Goal: Information Seeking & Learning: Learn about a topic

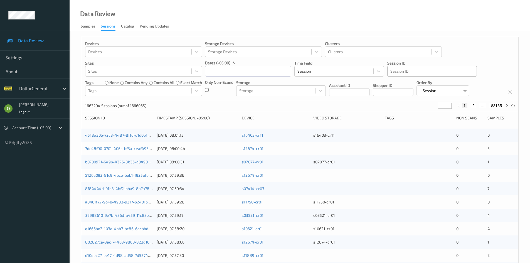
click at [412, 77] on div "Devices Devices Storage Devices Storage Devices Clusters Clusters Sites Sites d…" at bounding box center [299, 68] width 437 height 63
click at [413, 75] on div at bounding box center [431, 71] width 83 height 7
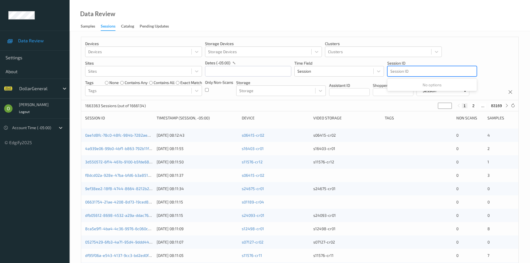
click at [434, 73] on div at bounding box center [431, 71] width 83 height 7
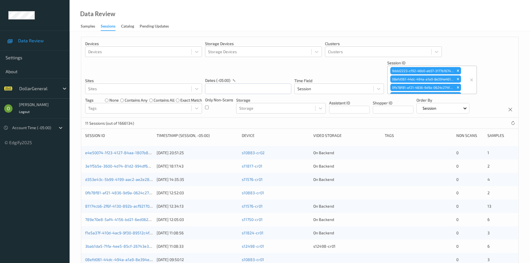
click at [123, 154] on link "e4e50074-1f23-4127-84aa-1807b8817a09" at bounding box center [123, 152] width 76 height 5
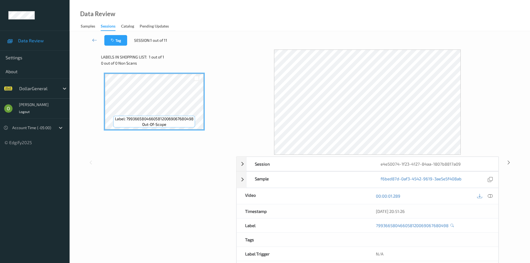
click at [253, 154] on div at bounding box center [367, 102] width 263 height 105
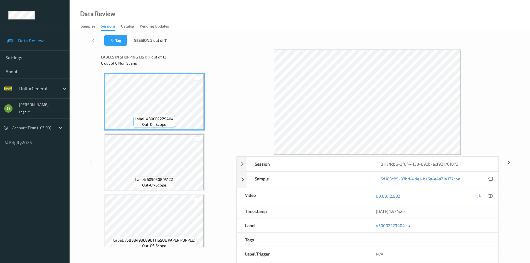
click at [94, 40] on icon at bounding box center [94, 40] width 5 height 6
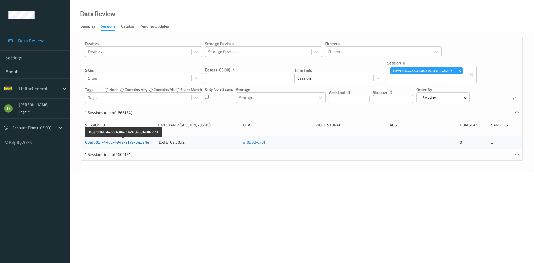
click at [132, 141] on link "08efd061-44dc-494a-a1a9-8e394e461a73" at bounding box center [123, 142] width 77 height 5
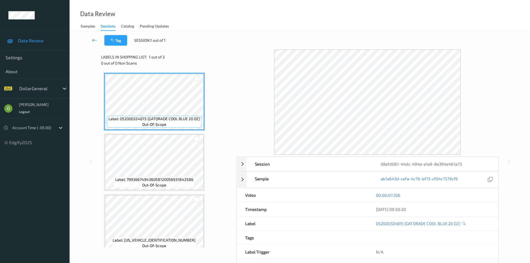
click at [95, 40] on icon at bounding box center [94, 40] width 5 height 6
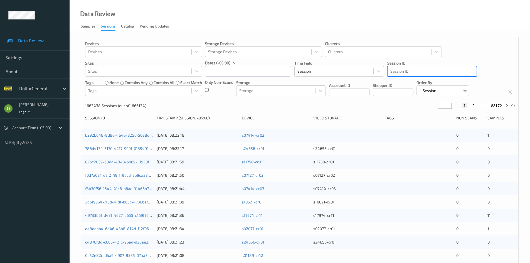
click at [434, 70] on div at bounding box center [431, 71] width 83 height 7
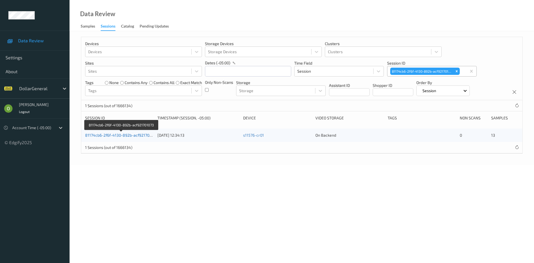
click at [142, 133] on link "81174cb6-2f6f-4130-892b-acf921701073" at bounding box center [121, 135] width 72 height 5
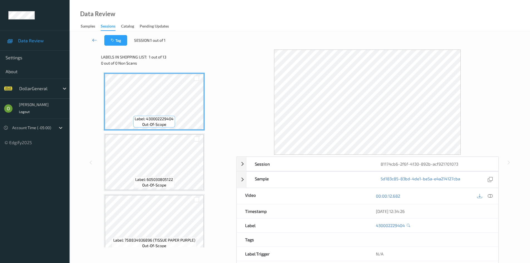
click at [87, 41] on link at bounding box center [94, 40] width 19 height 11
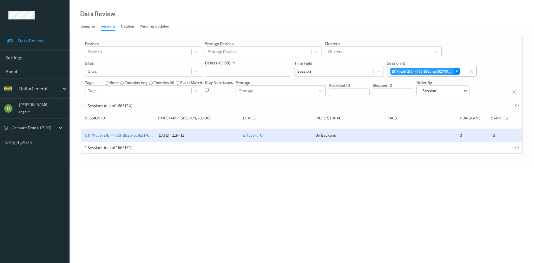
click at [454, 73] on div "Remove 81174cb6-2f6f-4130-892b-acf921701073" at bounding box center [457, 71] width 6 height 7
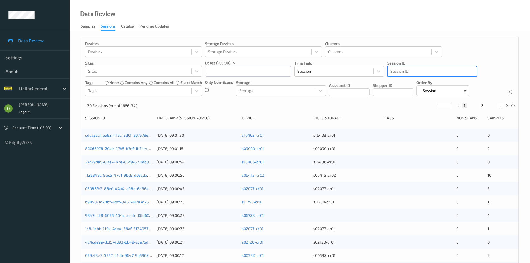
click at [439, 68] on div at bounding box center [431, 71] width 83 height 7
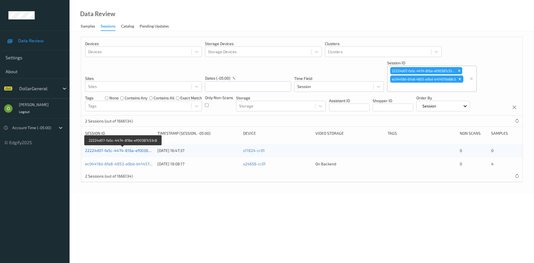
click at [140, 150] on link "22224d07-fa5c-4474-816a-ef00387c53c8" at bounding box center [123, 150] width 76 height 5
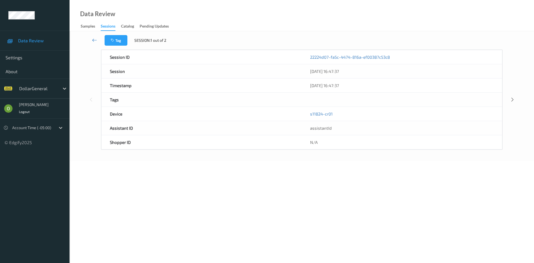
click at [93, 41] on icon at bounding box center [94, 40] width 5 height 6
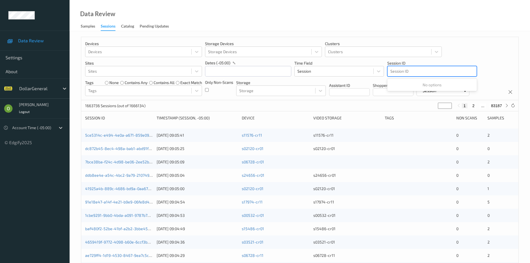
click at [443, 69] on div at bounding box center [431, 71] width 83 height 7
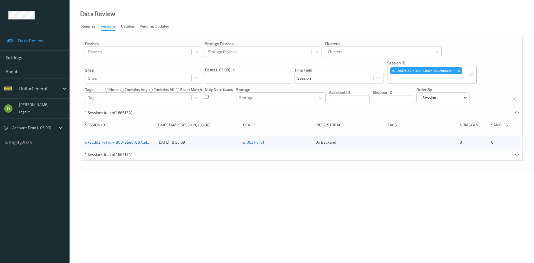
click at [130, 142] on link "d78cdd2f-e17b-4860-8bed-867cabae122c" at bounding box center [123, 142] width 76 height 5
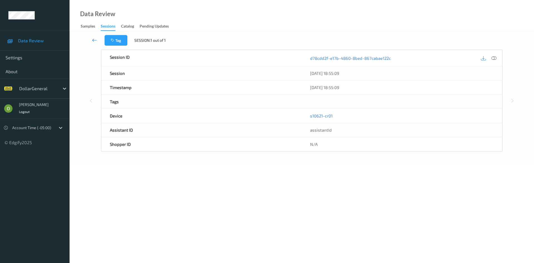
click at [100, 41] on link at bounding box center [95, 40] width 20 height 11
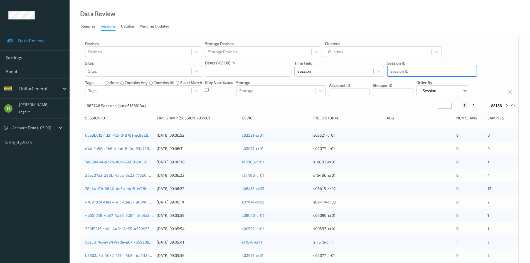
click at [449, 69] on div at bounding box center [431, 71] width 83 height 7
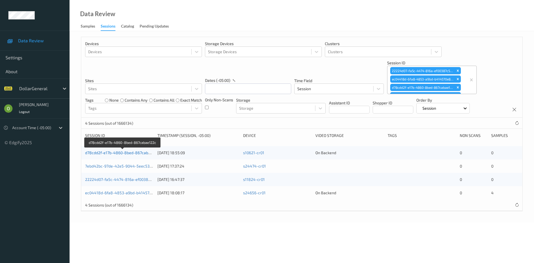
click at [136, 154] on link "d78cdd2f-e17b-4860-8bed-867cabae122c" at bounding box center [123, 152] width 76 height 5
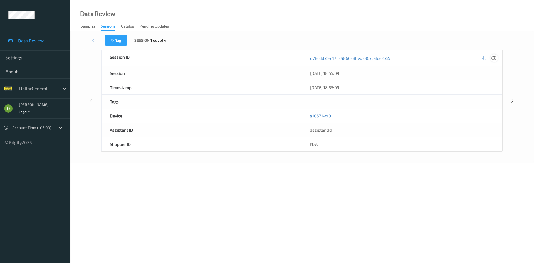
click at [496, 60] on icon at bounding box center [493, 57] width 5 height 5
click at [494, 59] on icon at bounding box center [493, 57] width 5 height 5
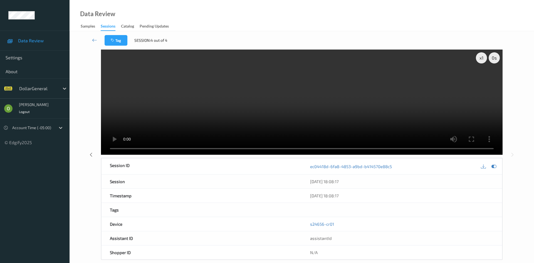
click at [320, 66] on video at bounding box center [302, 102] width 402 height 105
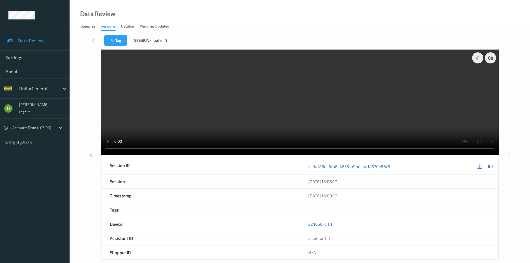
click at [339, 106] on video at bounding box center [300, 102] width 398 height 105
click at [523, 93] on div "Tag Session: 4 out of 4 x 1 0 s Session ID ec04418d-6fa8-4853-a9bd-b414570e88c5…" at bounding box center [300, 151] width 460 height 240
click at [94, 41] on icon at bounding box center [94, 40] width 5 height 6
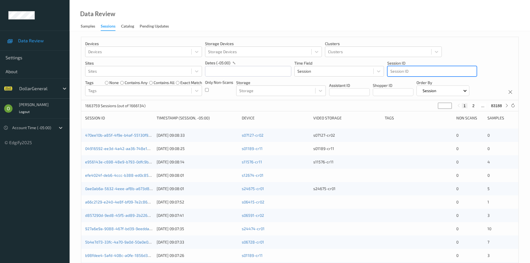
click at [440, 72] on div at bounding box center [431, 71] width 83 height 7
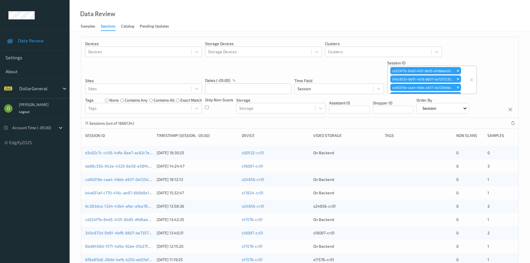
click at [142, 156] on div "d3c62c7c-c456-4dfa-8ee7-ac62c7e26bb6 [DATE] 18:30:25 s00532-cr01 On Backend 0 0" at bounding box center [299, 152] width 437 height 13
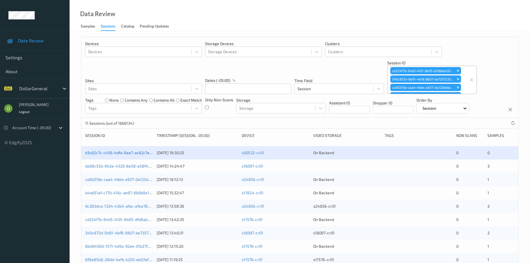
click at [142, 154] on link "d3c62c7c-c456-4dfa-8ee7-ac62c7e26bb6" at bounding box center [122, 152] width 75 height 5
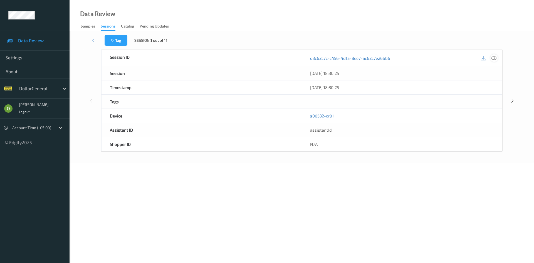
click at [493, 58] on icon at bounding box center [493, 57] width 5 height 5
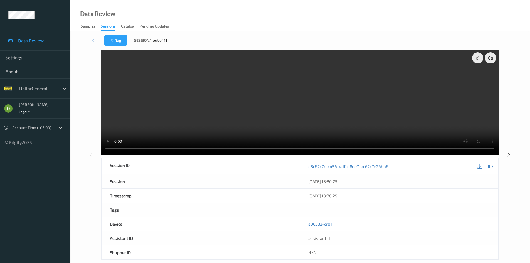
click at [310, 102] on video at bounding box center [300, 102] width 398 height 105
click at [267, 119] on video at bounding box center [300, 102] width 398 height 105
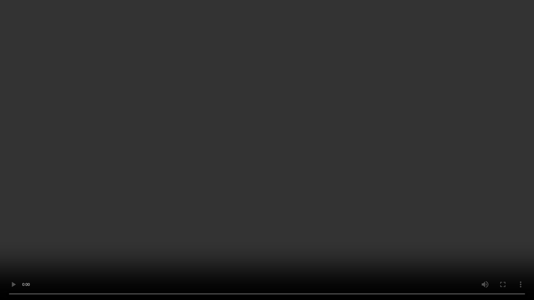
click at [356, 204] on video at bounding box center [267, 150] width 534 height 300
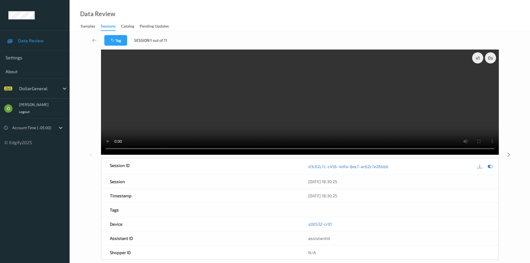
click at [403, 91] on video at bounding box center [300, 102] width 398 height 105
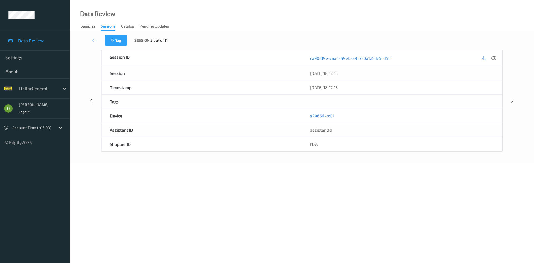
click at [497, 60] on div at bounding box center [489, 58] width 18 height 8
click at [492, 57] on icon at bounding box center [493, 57] width 5 height 5
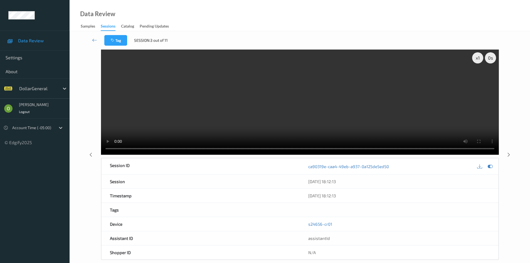
click at [180, 130] on video at bounding box center [300, 102] width 398 height 105
click at [476, 61] on div "x 1" at bounding box center [477, 57] width 11 height 11
click at [476, 61] on div "x 4" at bounding box center [477, 57] width 11 height 11
click at [424, 93] on video at bounding box center [300, 102] width 398 height 105
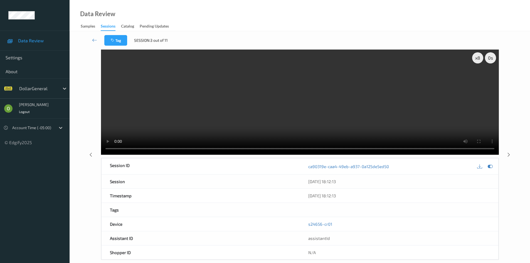
click at [424, 93] on video at bounding box center [300, 102] width 398 height 105
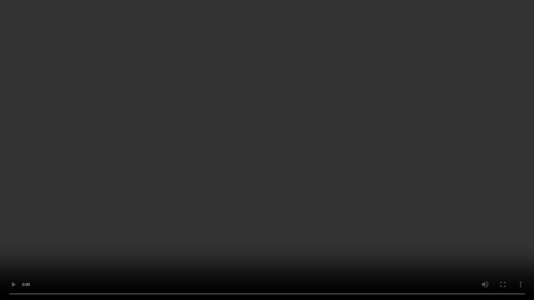
click at [502, 165] on video at bounding box center [267, 150] width 534 height 300
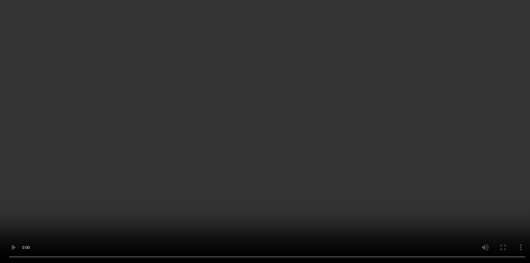
click at [434, 82] on video at bounding box center [265, 131] width 530 height 263
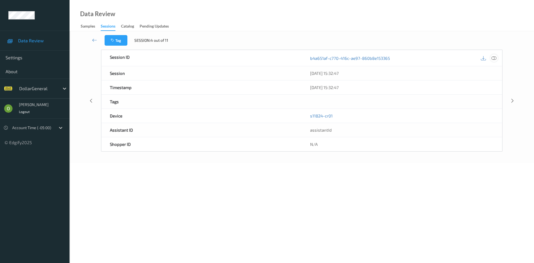
click at [495, 61] on div at bounding box center [494, 58] width 8 height 8
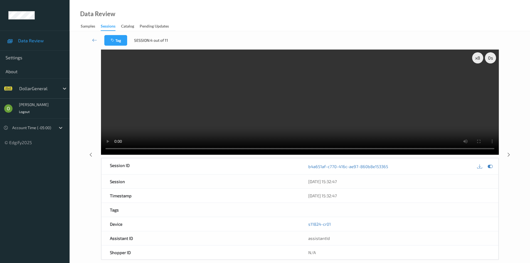
click at [387, 98] on video at bounding box center [300, 102] width 398 height 105
click at [327, 110] on video at bounding box center [300, 102] width 398 height 105
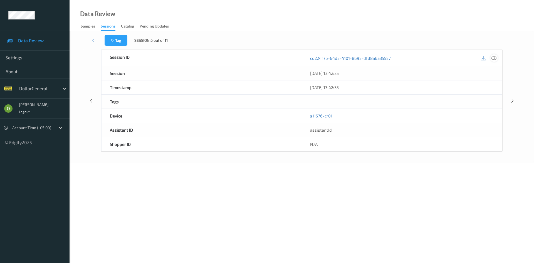
click at [496, 61] on div at bounding box center [494, 58] width 8 height 8
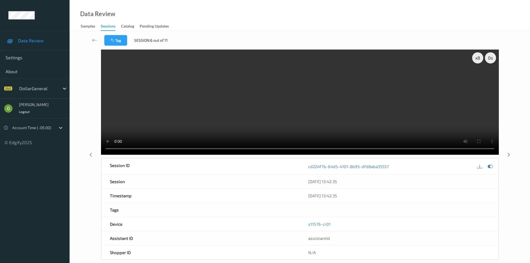
click at [362, 106] on video at bounding box center [300, 102] width 398 height 105
click at [207, 149] on video at bounding box center [300, 102] width 398 height 105
click at [448, 195] on div "[DATE] 13:42:35" at bounding box center [399, 196] width 182 height 6
click at [513, 157] on div "x 8 0 s Session ID cd224f7b-64d5-4101-8b95-dfd8aba35557 Session [DATE] 13:42:35…" at bounding box center [300, 155] width 438 height 210
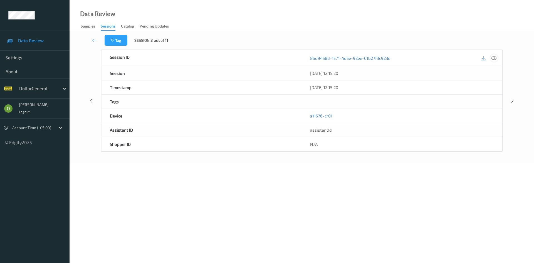
click at [494, 61] on div at bounding box center [494, 58] width 8 height 8
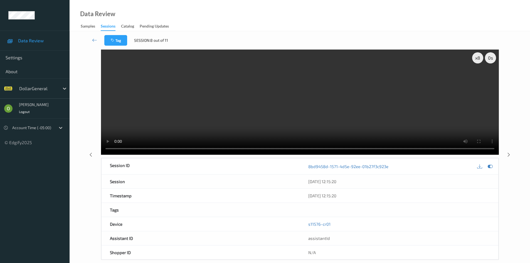
click at [321, 119] on video at bounding box center [300, 102] width 398 height 105
click at [519, 181] on div "Tag Session: 8 out of 11 x 8 0 s Session ID 8bd9458d-1571-4d5e-92ee-01b27f3c923…" at bounding box center [300, 151] width 460 height 240
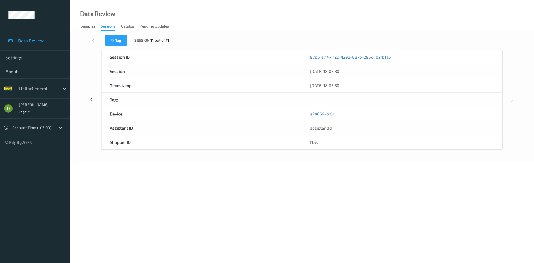
click at [426, 42] on div "Tag Session: 11 out of 11" at bounding box center [302, 40] width 442 height 18
click at [98, 40] on link at bounding box center [95, 40] width 20 height 11
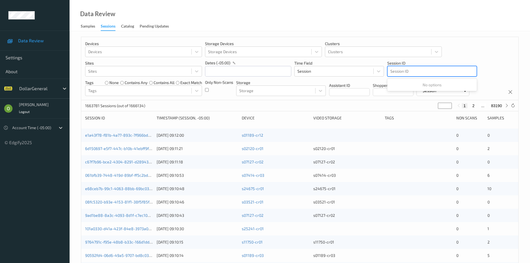
click at [434, 70] on div at bounding box center [431, 71] width 83 height 7
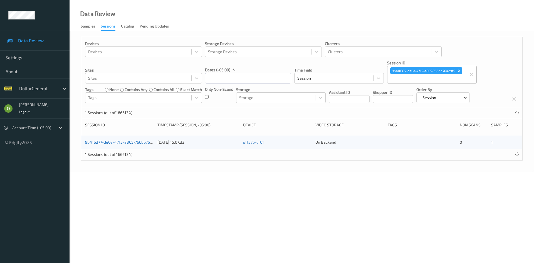
click at [137, 140] on link "9b41b377-de0e-4715-a805-766bb76429f9" at bounding box center [122, 142] width 75 height 5
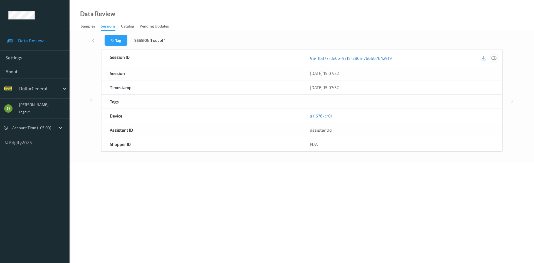
click at [492, 59] on icon at bounding box center [493, 57] width 5 height 5
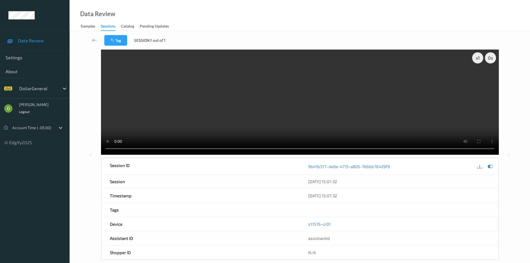
click at [282, 95] on video at bounding box center [300, 102] width 398 height 105
click at [92, 43] on link at bounding box center [94, 40] width 19 height 11
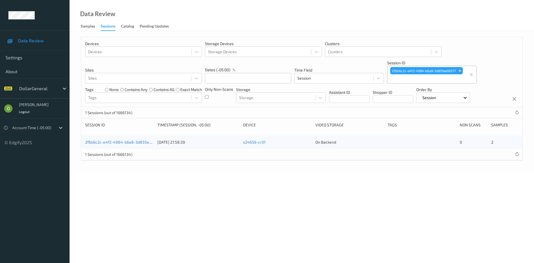
click at [138, 145] on div "2f6b6c2c-e4f2-4984-b6a8-3d855ee06577 [DATE] 21:58:39 s24656-cr01 On Backend 0 2" at bounding box center [301, 141] width 441 height 13
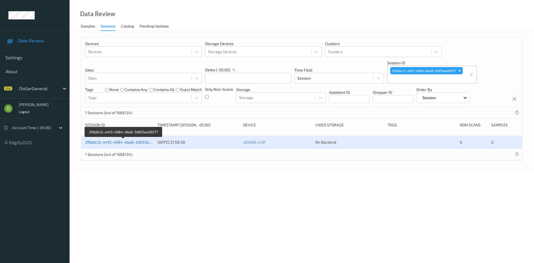
click at [134, 142] on link "2f6b6c2c-e4f2-4984-b6a8-3d855ee06577" at bounding box center [123, 142] width 77 height 5
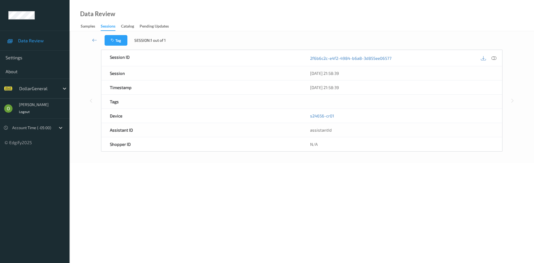
click at [497, 61] on div at bounding box center [489, 58] width 18 height 8
click at [495, 60] on icon at bounding box center [493, 57] width 5 height 5
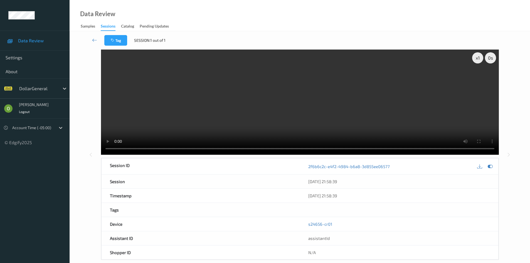
click at [330, 81] on video at bounding box center [300, 102] width 398 height 105
click at [94, 38] on icon at bounding box center [94, 40] width 5 height 6
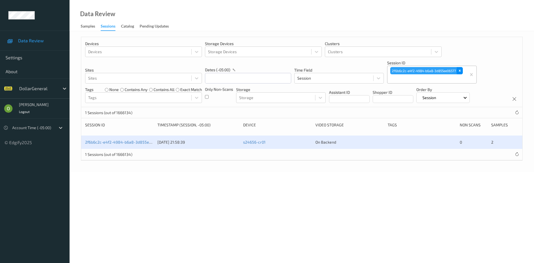
click at [459, 70] on icon "Remove 2f6b6c2c-e4f2-4984-b6a8-3d855ee06577" at bounding box center [460, 71] width 4 height 4
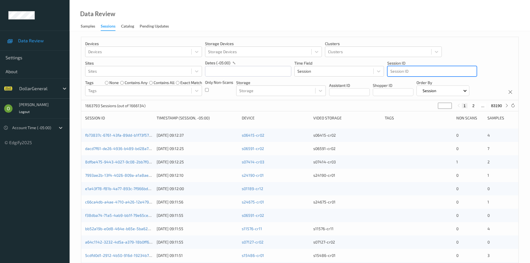
click at [438, 73] on div at bounding box center [431, 71] width 83 height 7
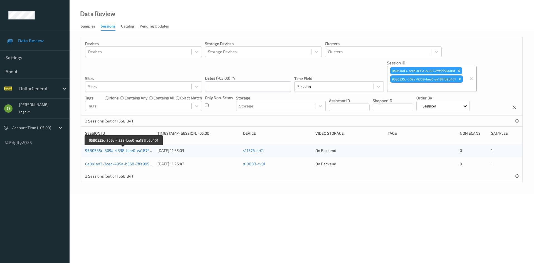
click at [125, 149] on link "9580535c-309a-4338-bee0-ea187fb9b401" at bounding box center [123, 150] width 77 height 5
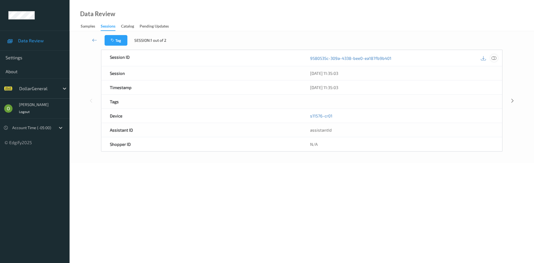
click at [496, 59] on icon at bounding box center [493, 57] width 5 height 5
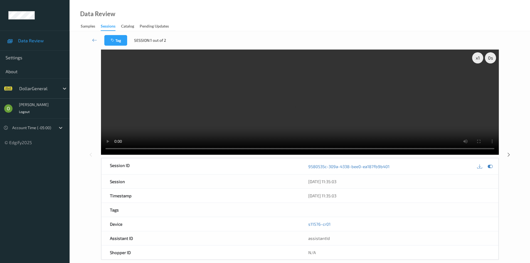
click at [446, 201] on div "[DATE] 11:35:03" at bounding box center [399, 196] width 198 height 14
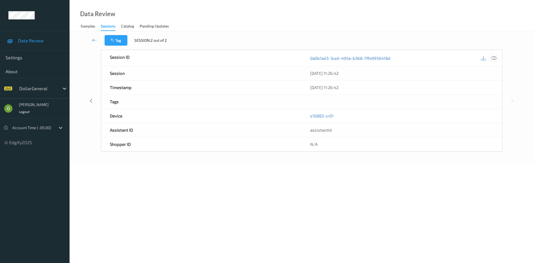
click at [495, 60] on icon at bounding box center [493, 57] width 5 height 5
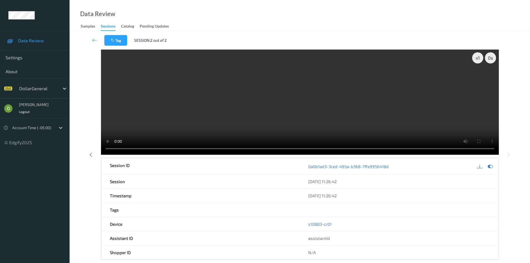
click at [356, 99] on video at bounding box center [300, 102] width 398 height 105
click at [440, 211] on div at bounding box center [399, 210] width 198 height 14
click at [96, 43] on link at bounding box center [94, 40] width 19 height 11
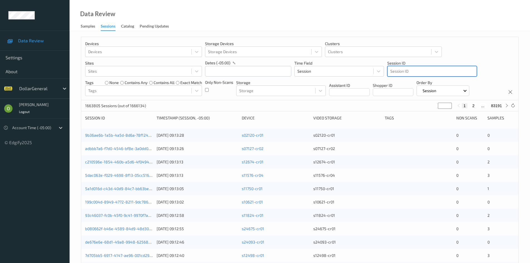
click at [444, 70] on div at bounding box center [431, 71] width 83 height 7
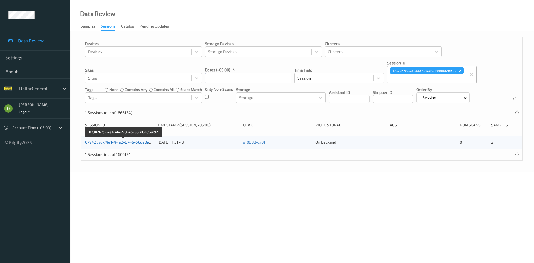
click at [147, 142] on link "07942b7c-74e1-44e2-8746-56da0a69ea92" at bounding box center [123, 142] width 77 height 5
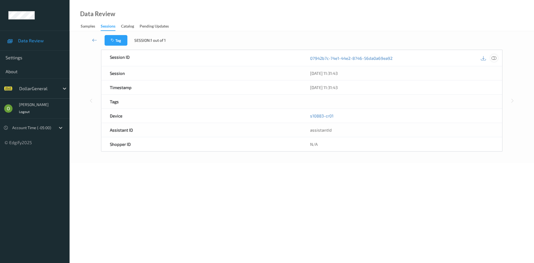
click at [496, 58] on icon at bounding box center [493, 57] width 5 height 5
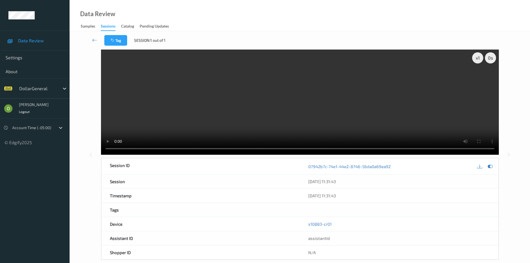
click at [385, 97] on video at bounding box center [300, 102] width 398 height 105
click at [363, 112] on video at bounding box center [300, 102] width 398 height 105
